Goal: Task Accomplishment & Management: Manage account settings

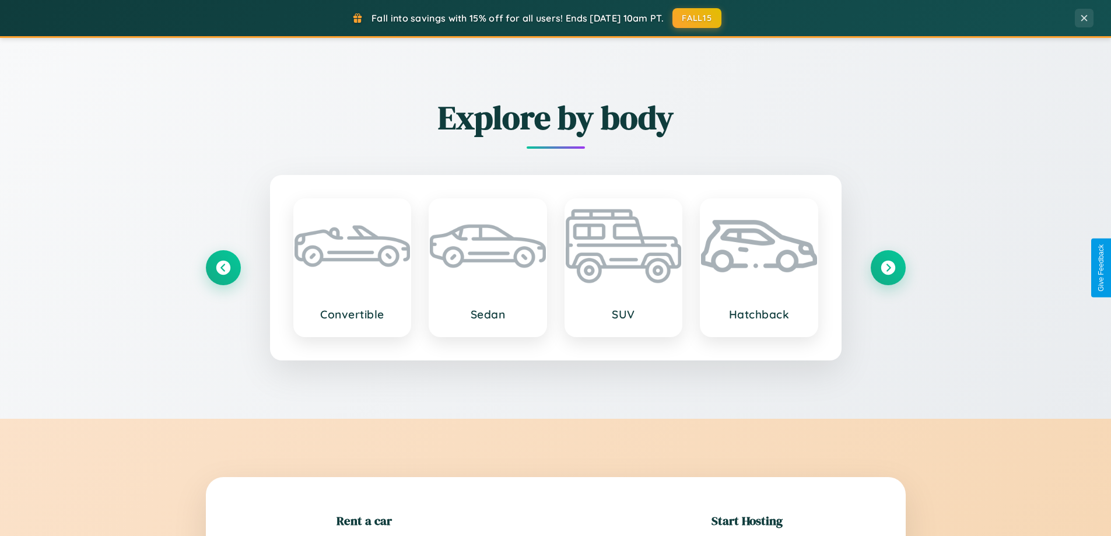
scroll to position [252, 0]
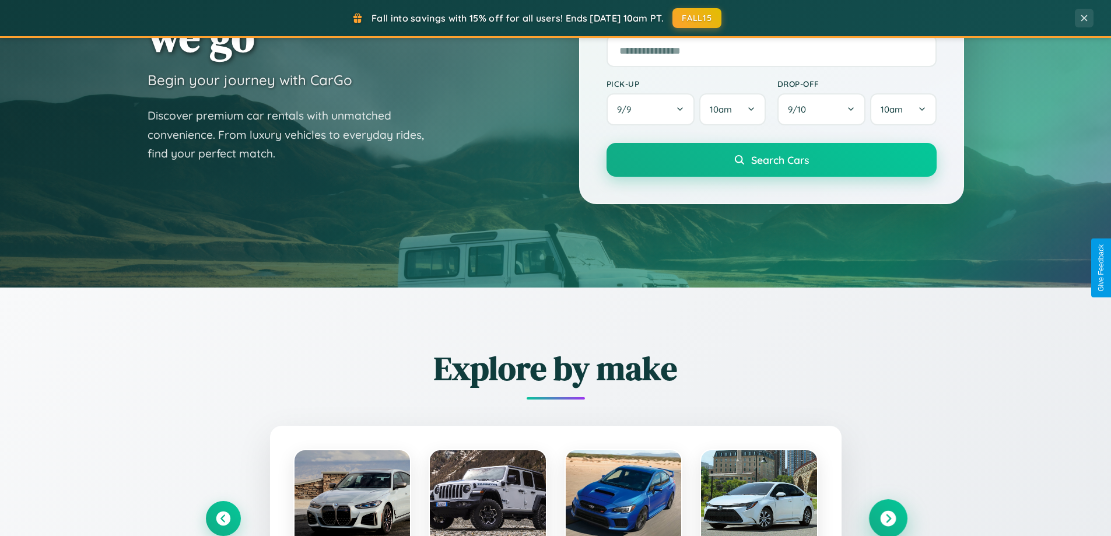
click at [887, 518] on icon at bounding box center [888, 519] width 16 height 16
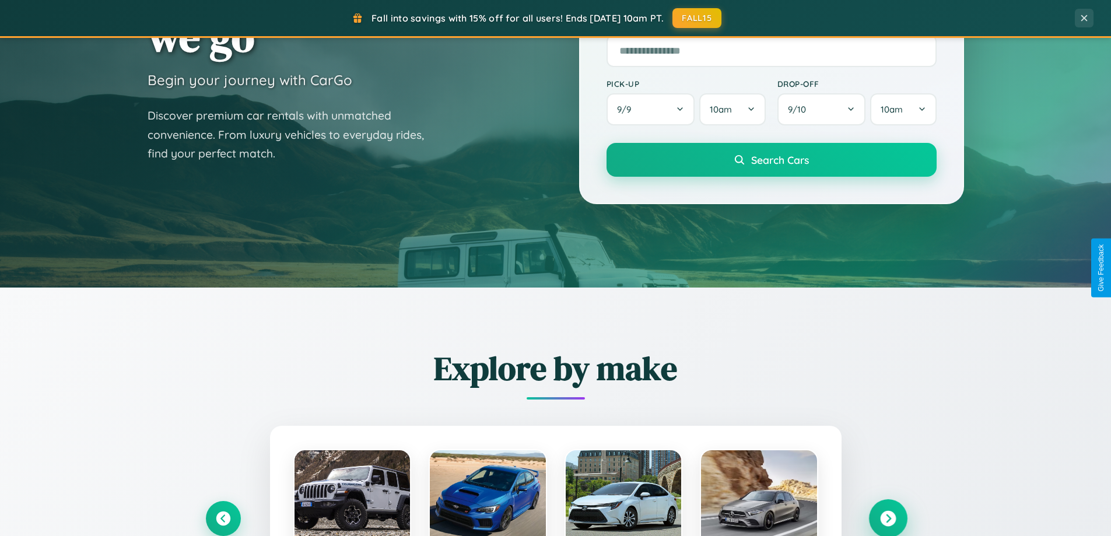
click at [887, 517] on icon at bounding box center [888, 519] width 16 height 16
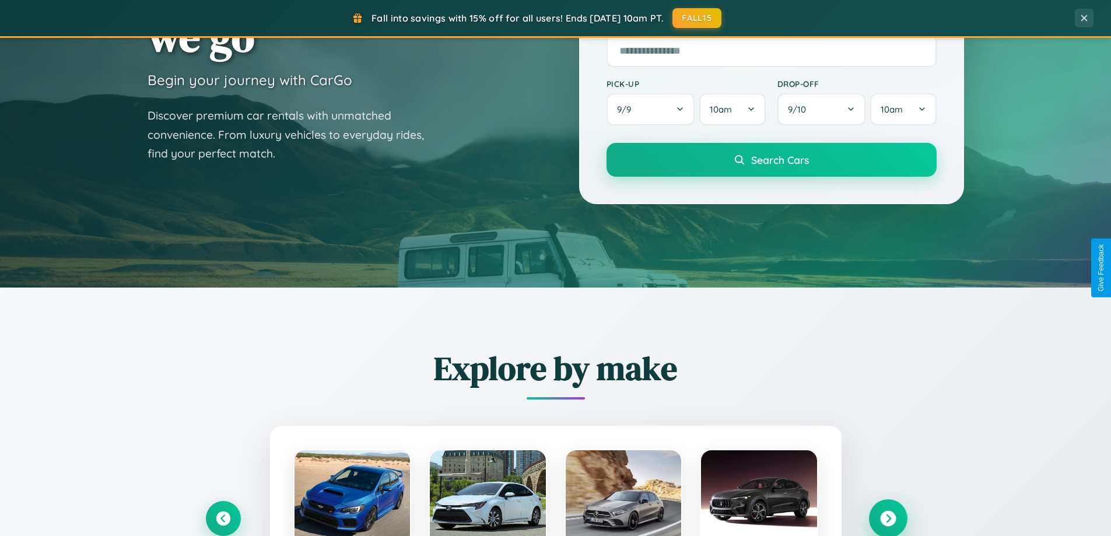
click at [887, 517] on icon at bounding box center [888, 519] width 16 height 16
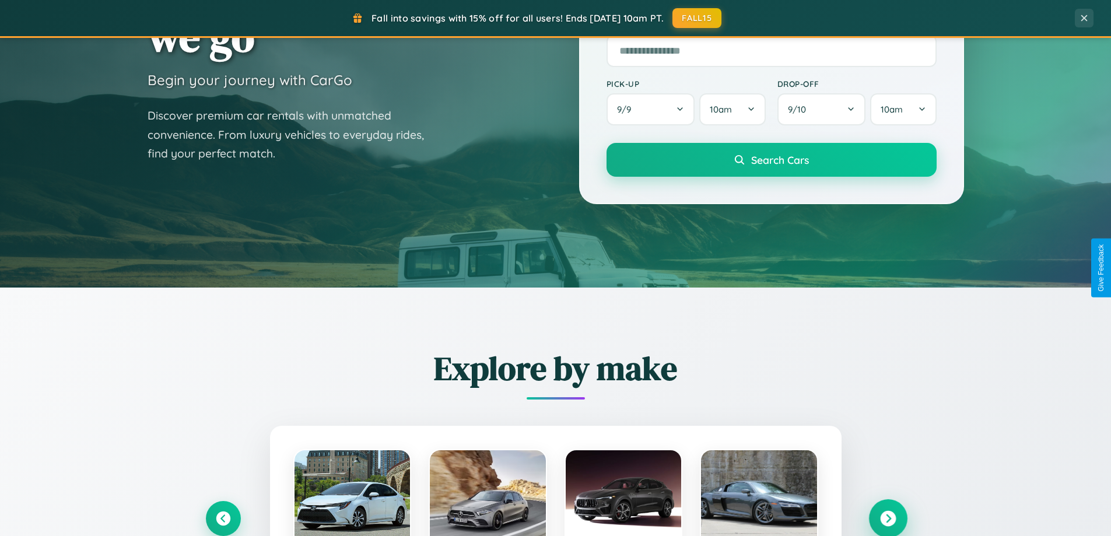
click at [887, 517] on icon at bounding box center [888, 519] width 16 height 16
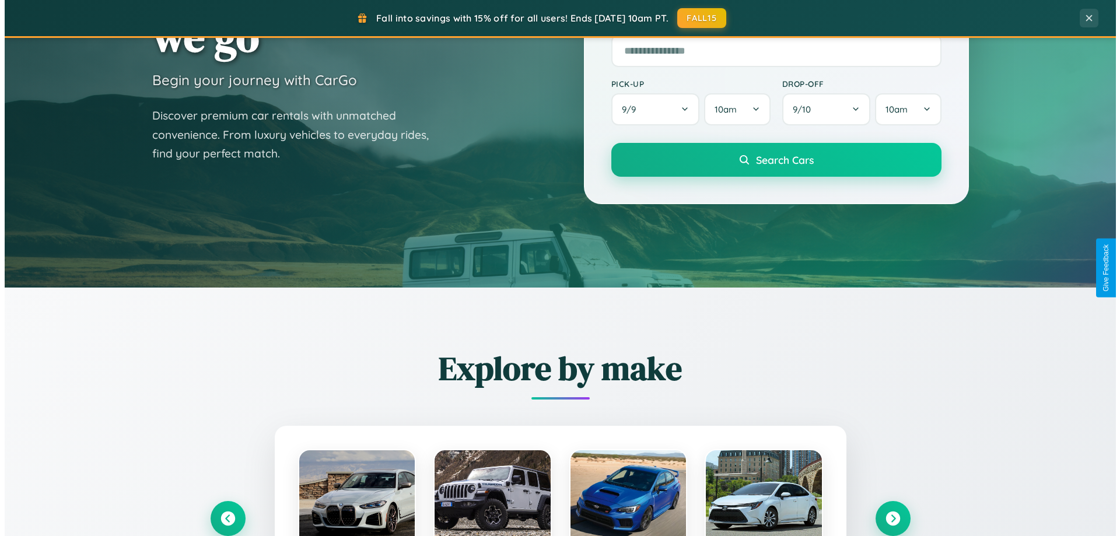
scroll to position [0, 0]
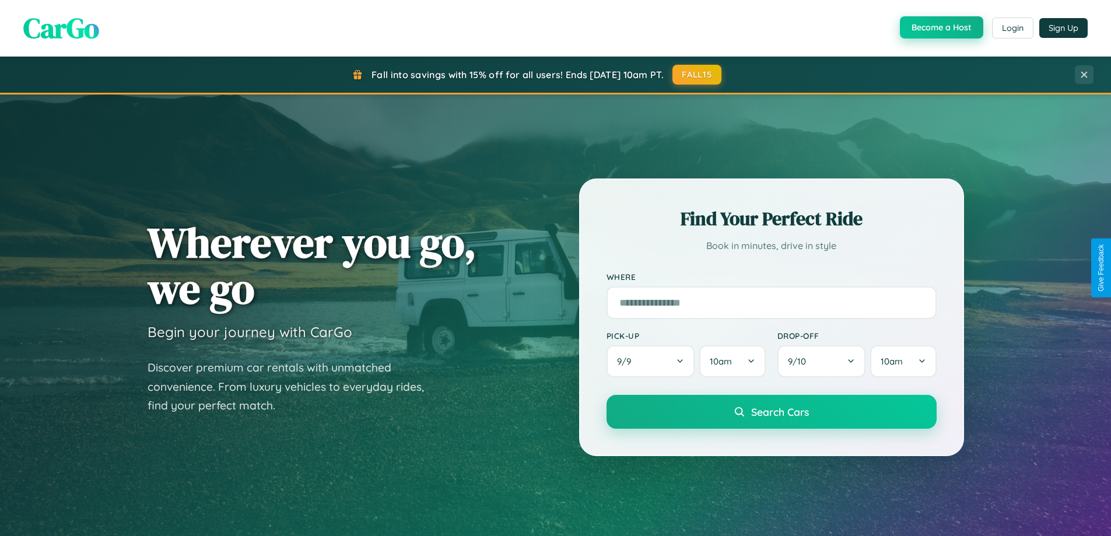
click at [940, 28] on button "Become a Host" at bounding box center [941, 27] width 83 height 22
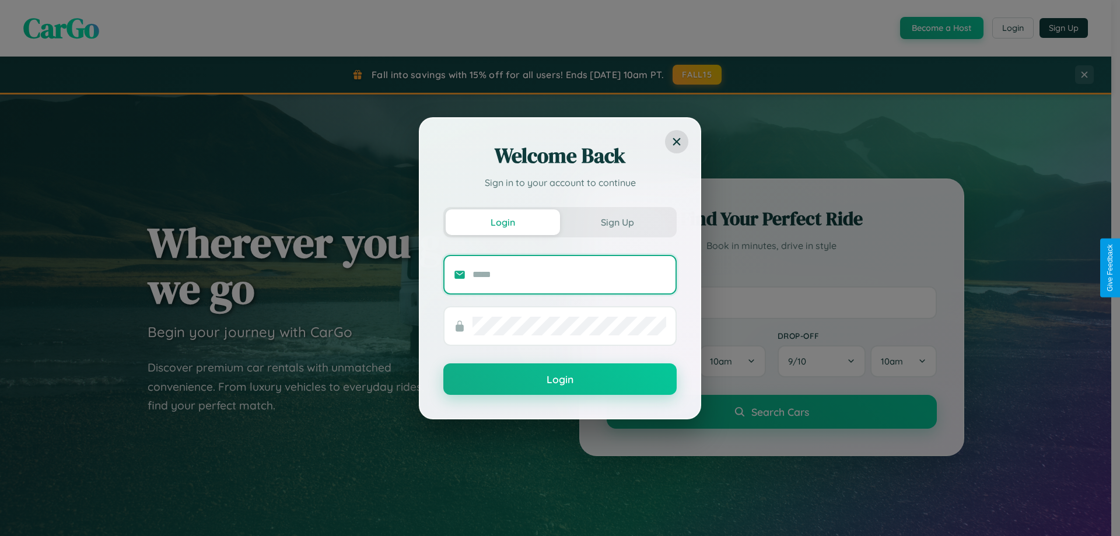
click at [569, 274] on input "text" at bounding box center [569, 274] width 194 height 19
type input "**********"
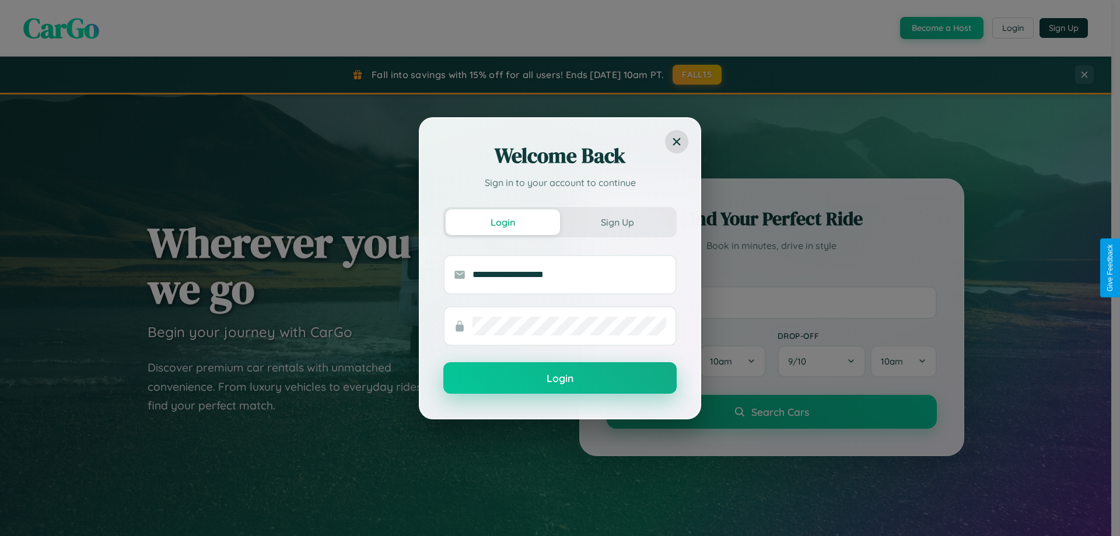
click at [560, 378] on button "Login" at bounding box center [559, 377] width 233 height 31
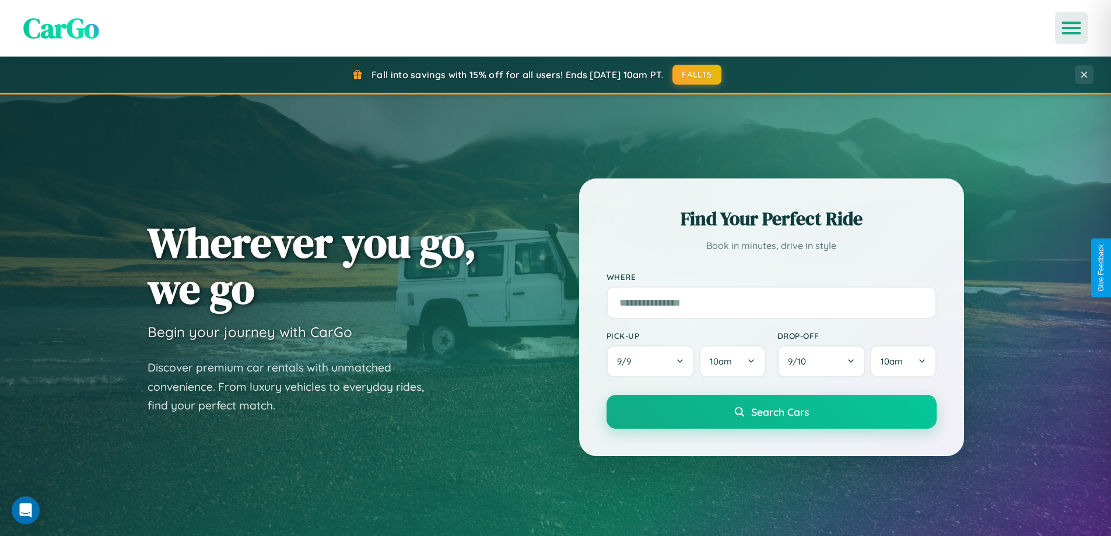
click at [1071, 28] on icon "Open menu" at bounding box center [1071, 28] width 17 height 10
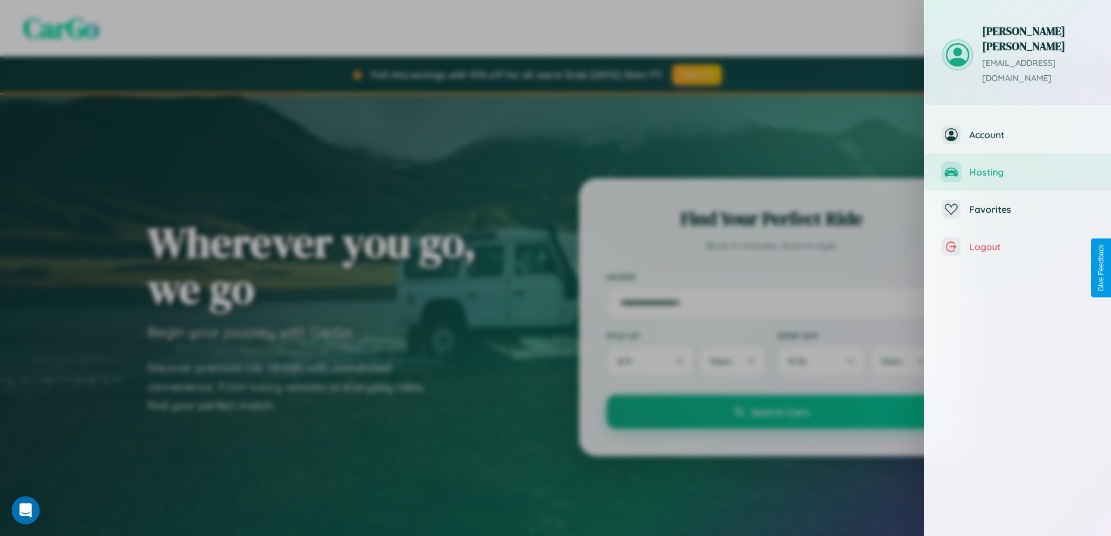
click at [1017, 166] on span "Hosting" at bounding box center [1031, 172] width 124 height 12
